Goal: Task Accomplishment & Management: Use online tool/utility

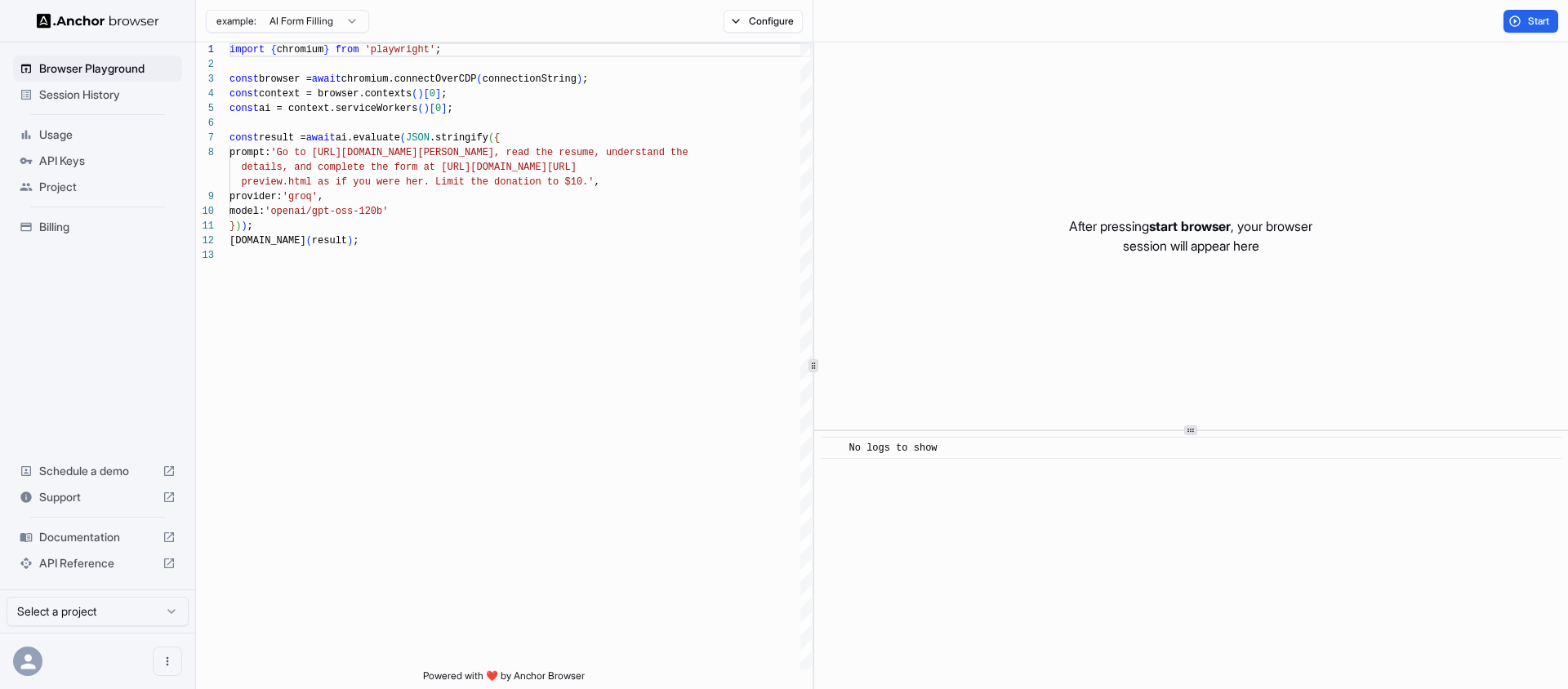
scroll to position [118, 0]
click at [104, 97] on span "Session History" at bounding box center [107, 95] width 136 height 16
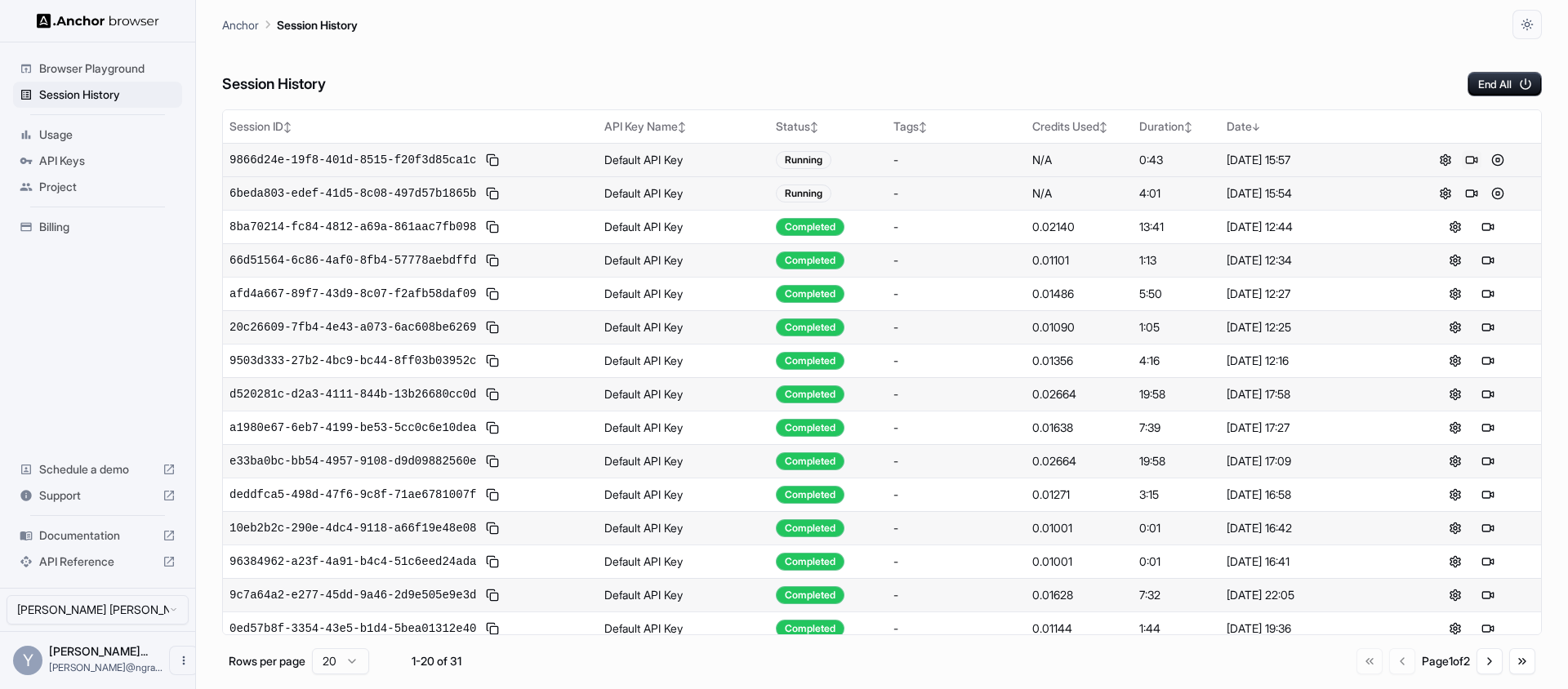
click at [1466, 161] on button at bounding box center [1471, 160] width 20 height 20
click at [1489, 196] on button at bounding box center [1498, 193] width 20 height 20
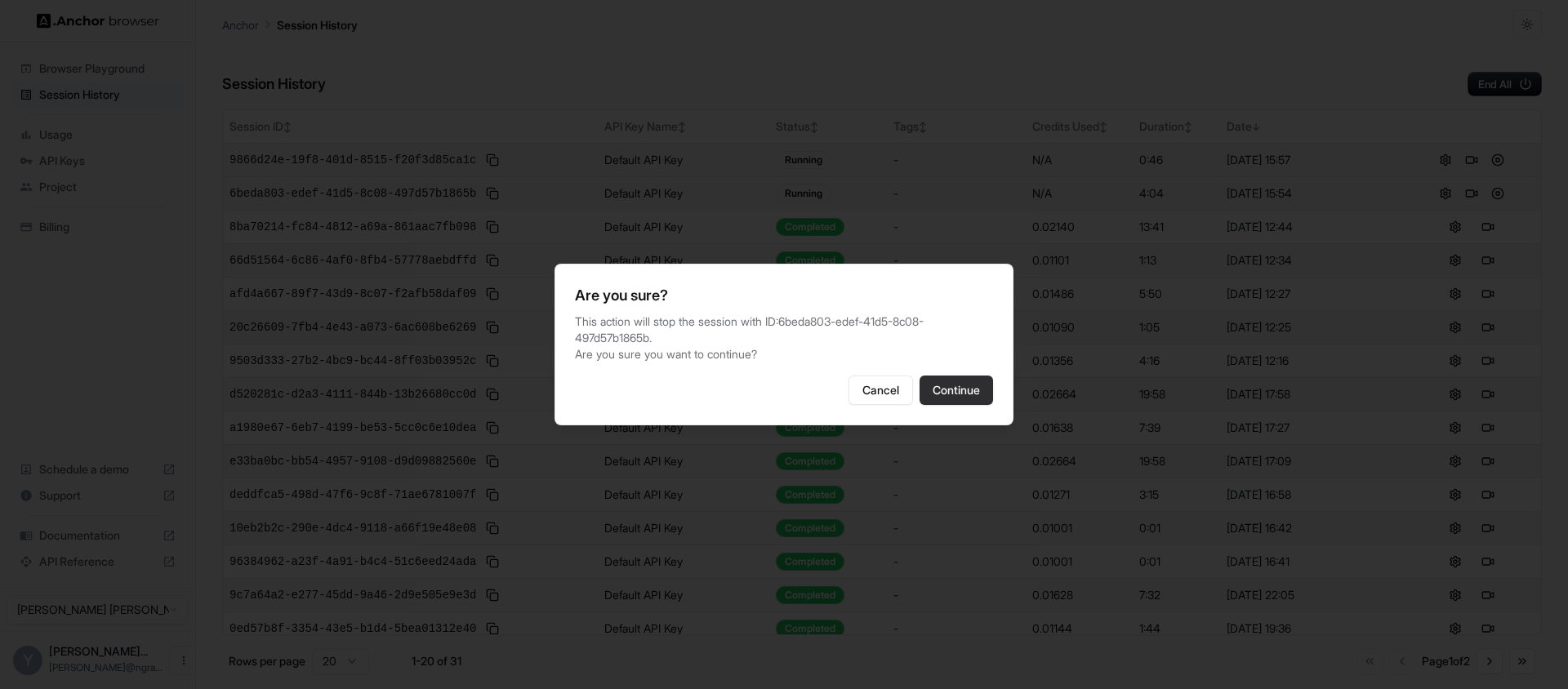
click at [958, 386] on button "Continue" at bounding box center [956, 390] width 74 height 29
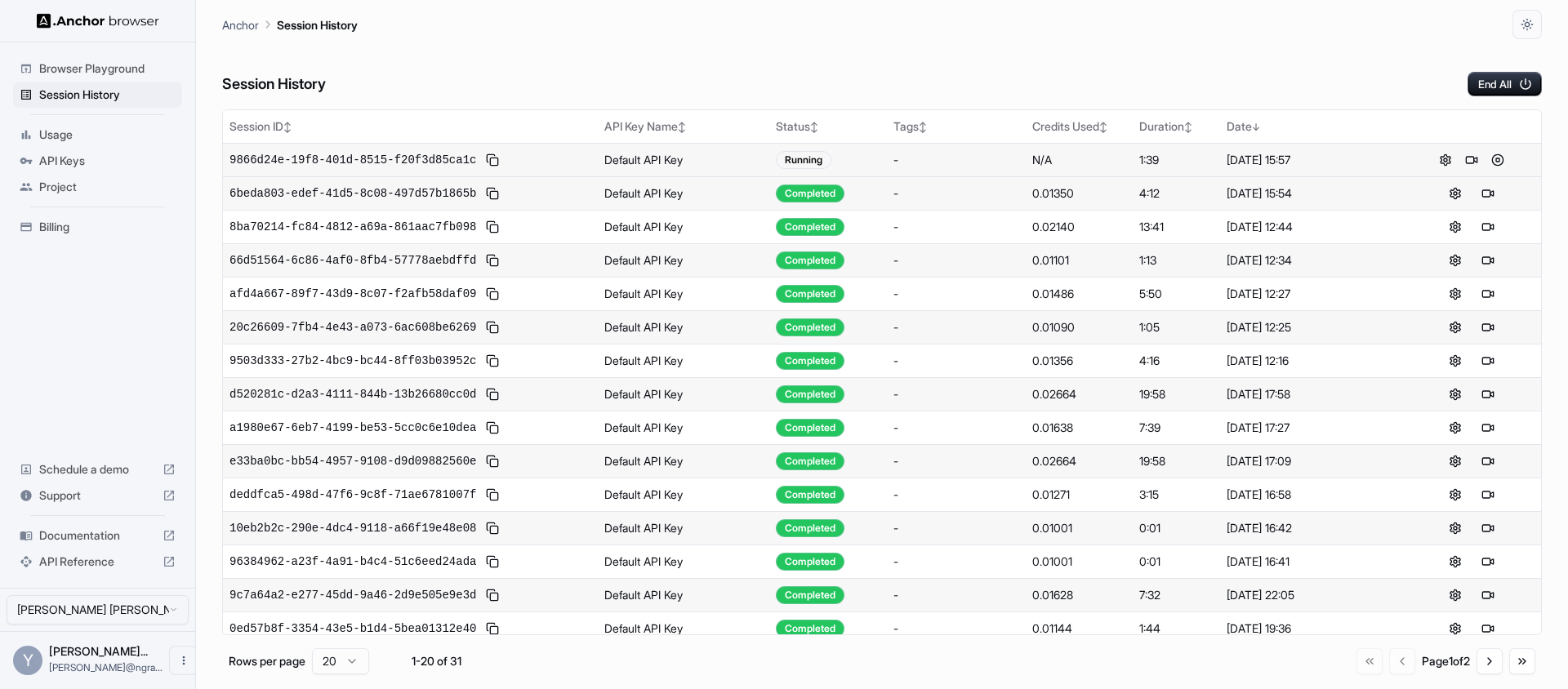
click at [939, 53] on div "Session History End All" at bounding box center [881, 68] width 1320 height 57
click at [1489, 159] on button at bounding box center [1498, 160] width 20 height 20
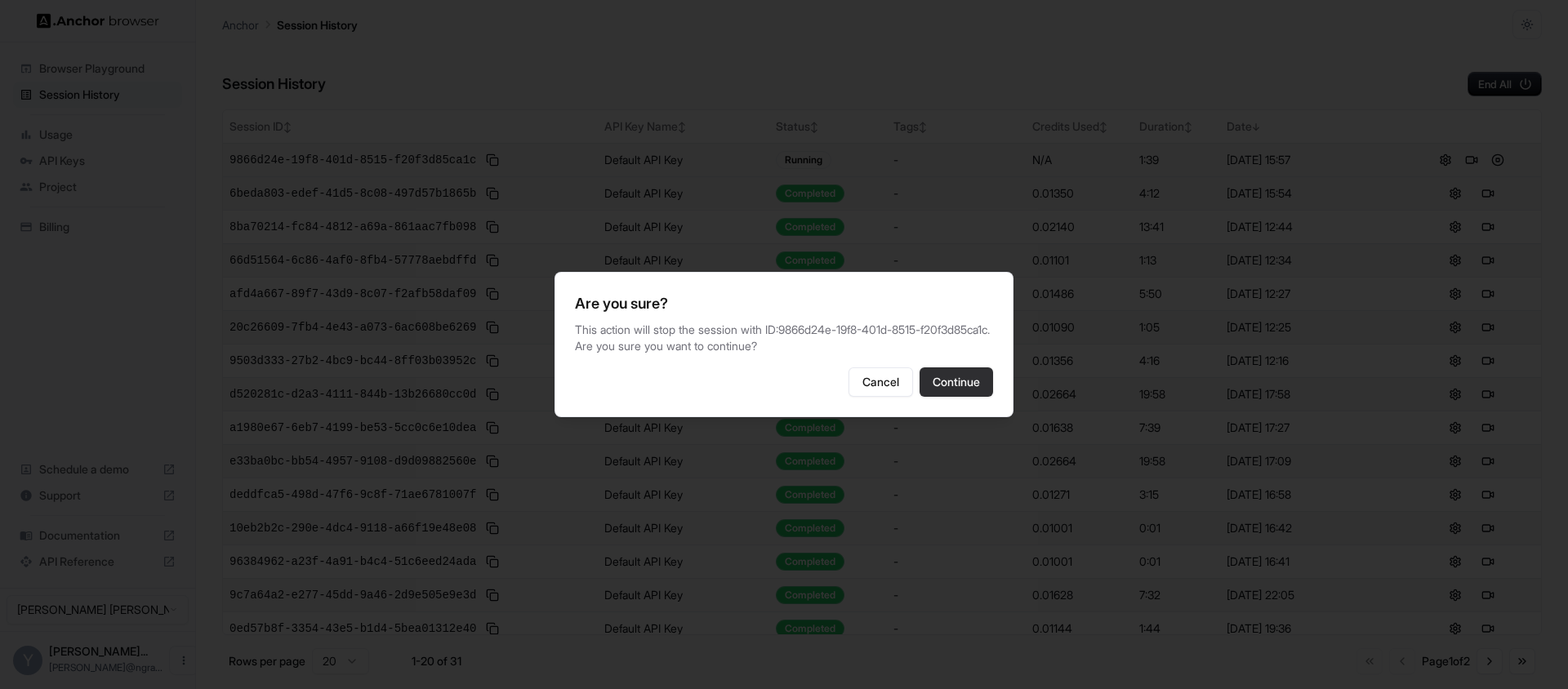
click at [946, 397] on button "Continue" at bounding box center [956, 382] width 74 height 29
